Goal: Information Seeking & Learning: Learn about a topic

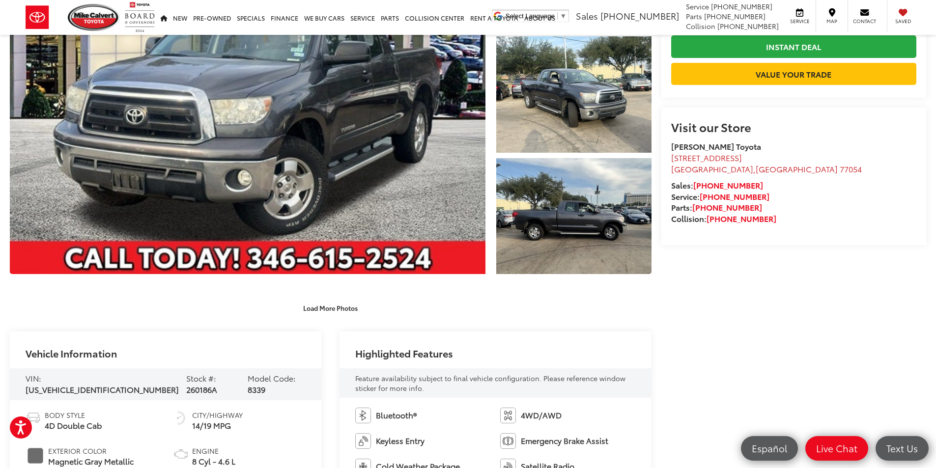
scroll to position [246, 0]
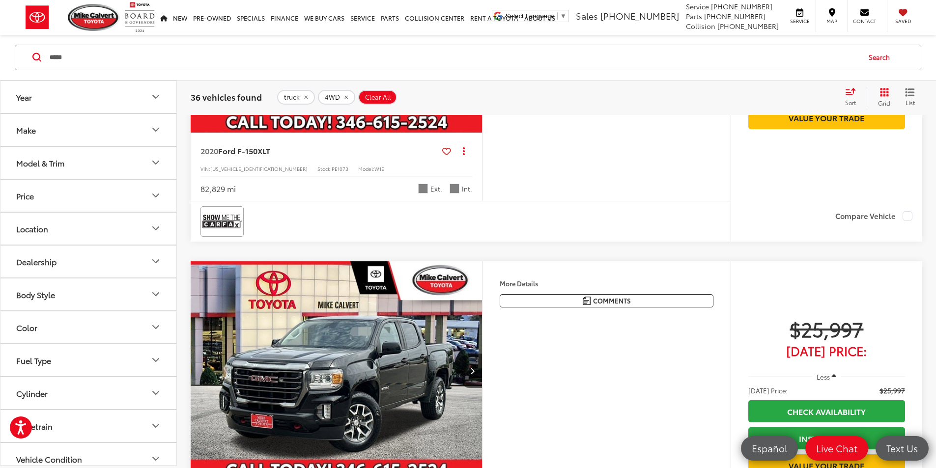
scroll to position [1385, 0]
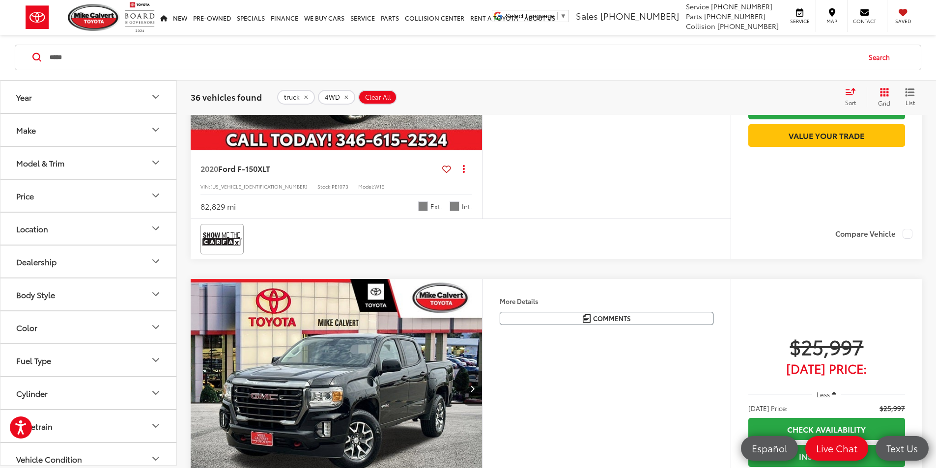
click at [482, 58] on button "Next image" at bounding box center [472, 41] width 20 height 34
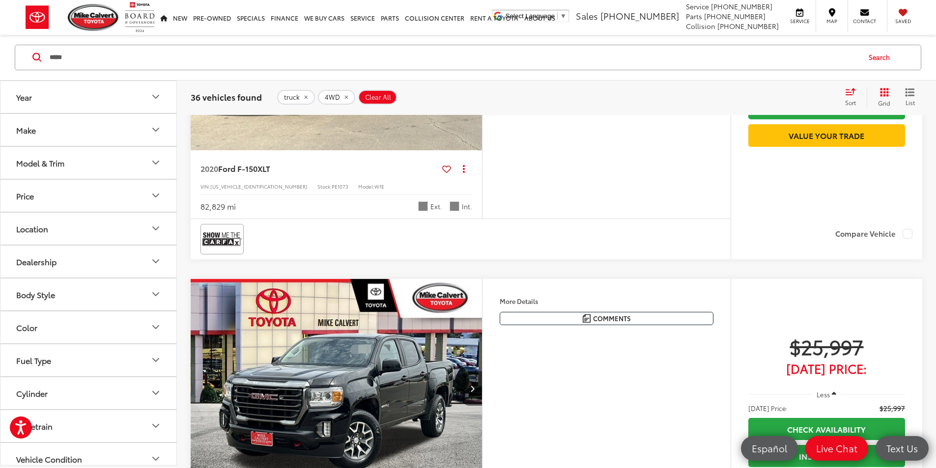
click at [474, 44] on icon "Next image" at bounding box center [472, 40] width 4 height 7
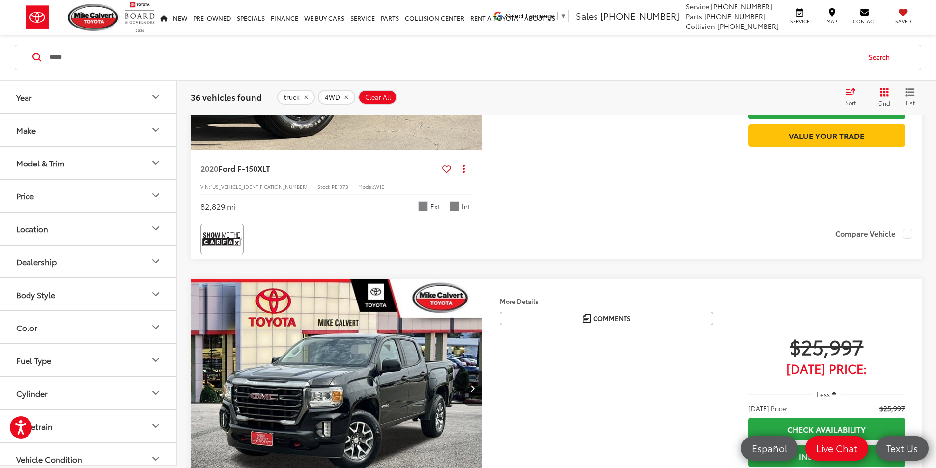
scroll to position [0, 745]
click at [474, 44] on icon "Next image" at bounding box center [472, 40] width 4 height 7
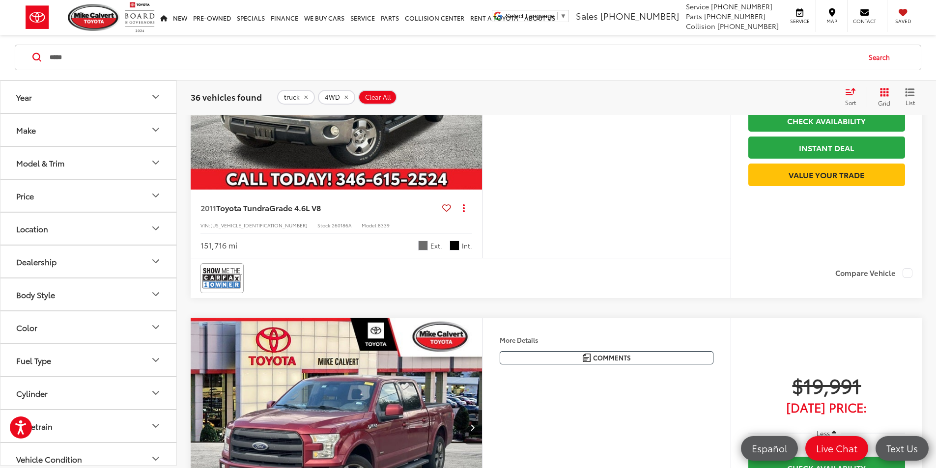
scroll to position [305, 0]
